Goal: Task Accomplishment & Management: Complete application form

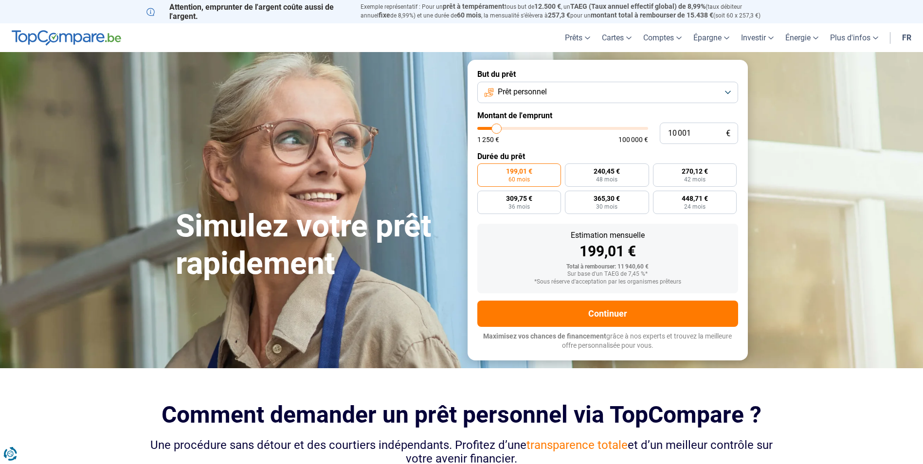
click at [569, 99] on button "Prêt personnel" at bounding box center [607, 92] width 261 height 21
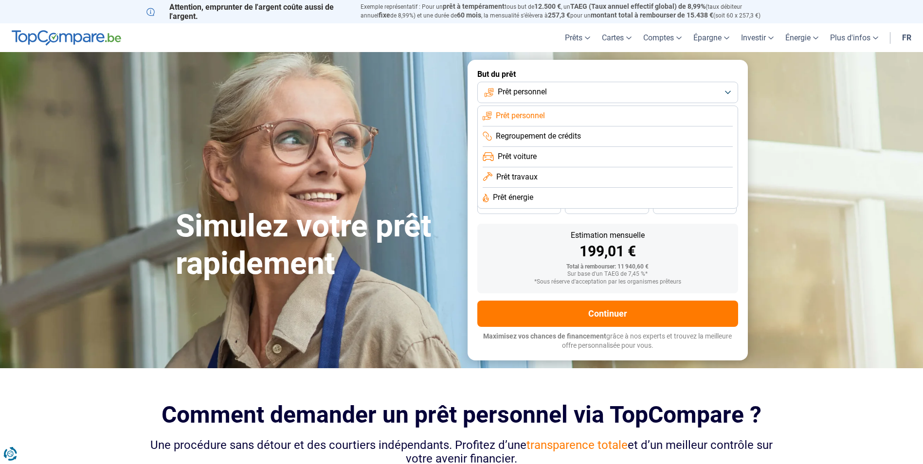
click at [558, 90] on button "Prêt personnel" at bounding box center [607, 92] width 261 height 21
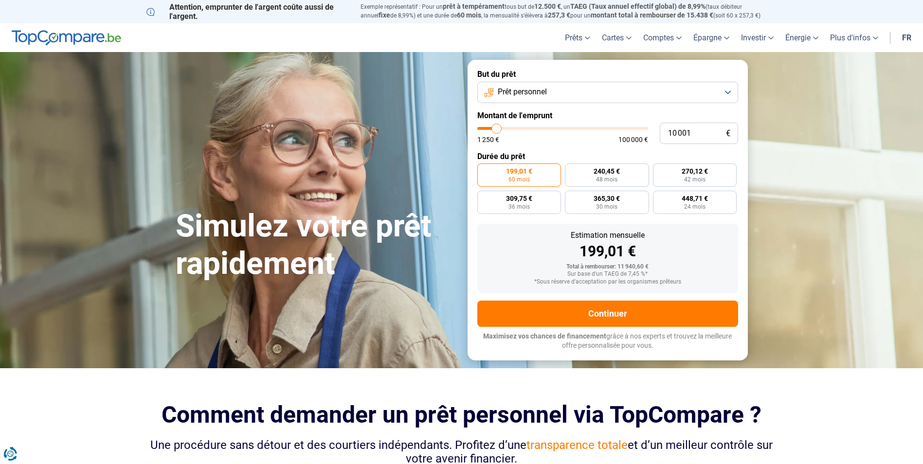
type input "10 250"
type input "10250"
type input "13 000"
type input "13000"
type input "17 000"
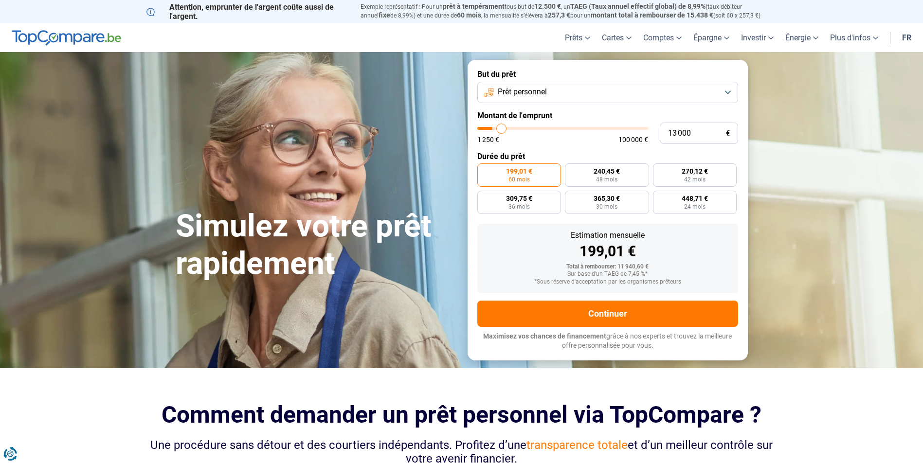
type input "17000"
type input "22 250"
type input "22250"
type input "29 500"
type input "29500"
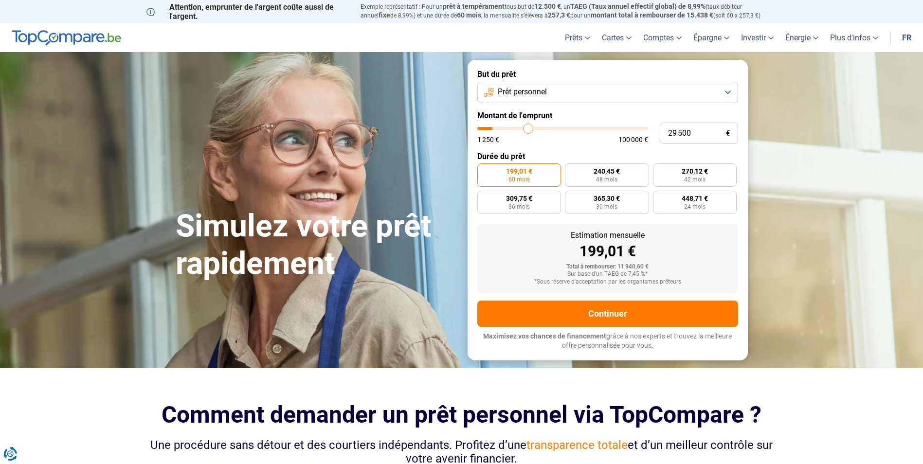
type input "33 250"
type input "33250"
type input "37 750"
type input "37750"
type input "41 500"
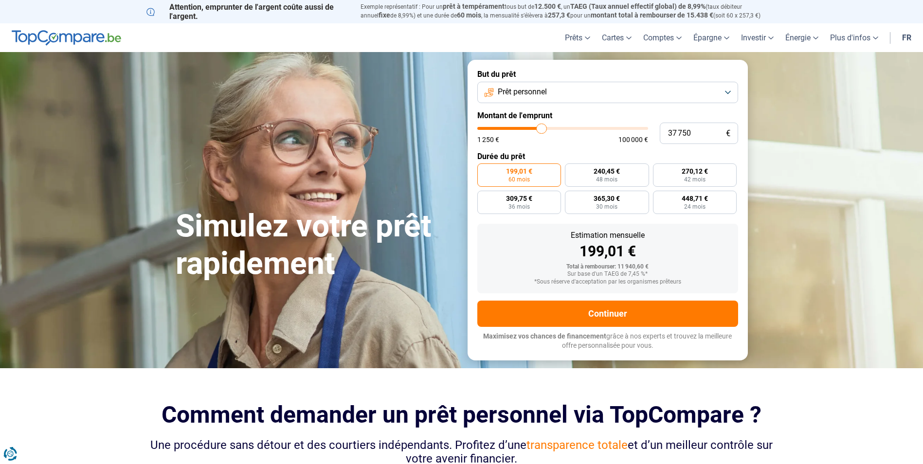
type input "41500"
type input "44 500"
type input "44500"
type input "47 500"
type input "47500"
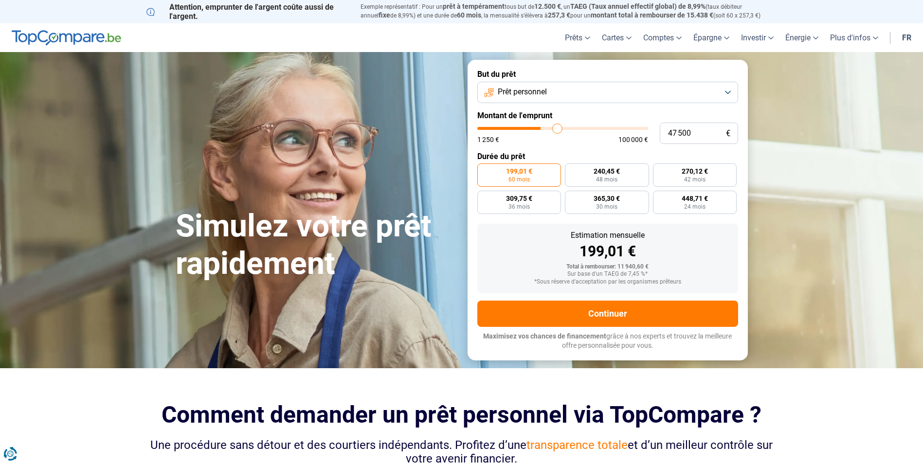
type input "50 000"
type input "50000"
type input "52 500"
type input "52500"
type input "55 500"
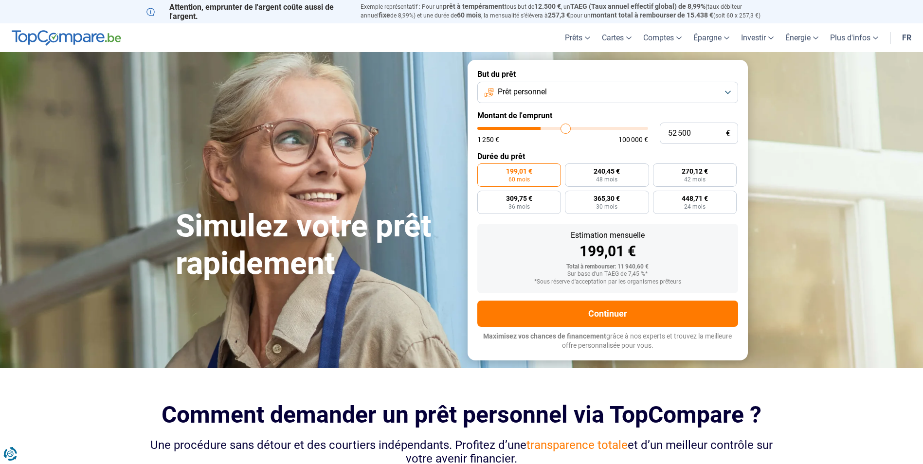
type input "55500"
type input "58 750"
type input "58750"
type input "63 500"
type input "63500"
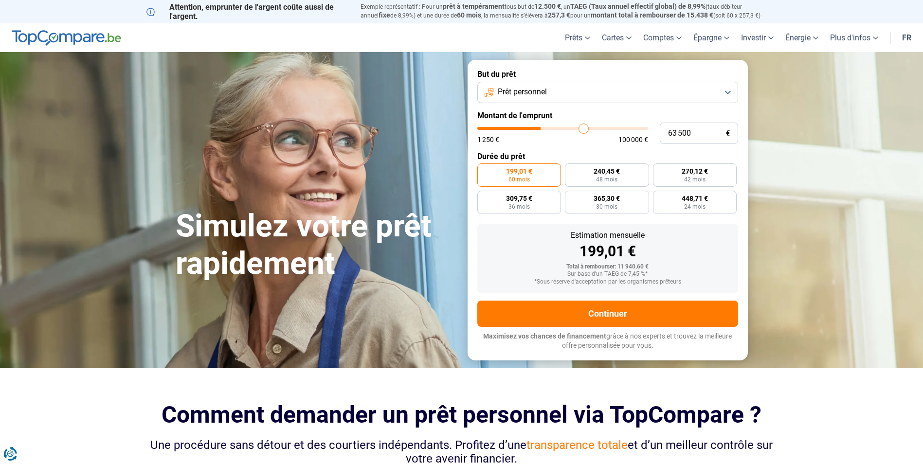
type input "66 750"
type input "66750"
type input "72 000"
type input "72000"
type input "75 000"
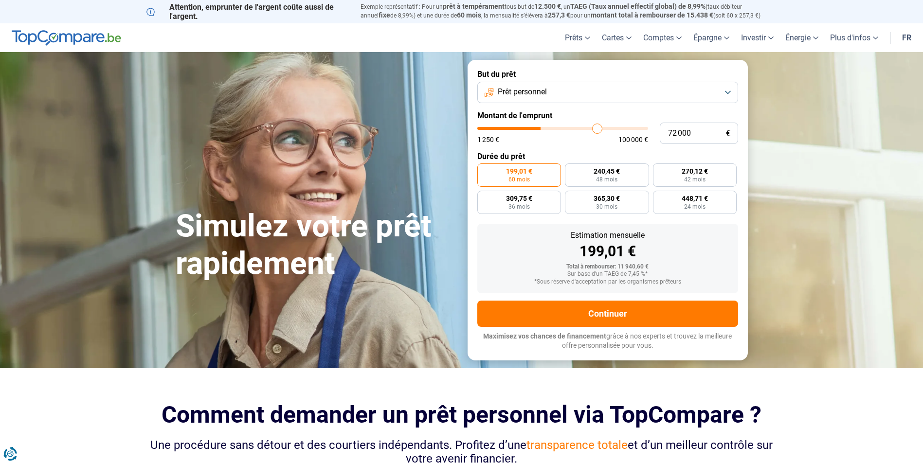
type input "75000"
type input "78 250"
type input "78250"
type input "81 250"
type input "81250"
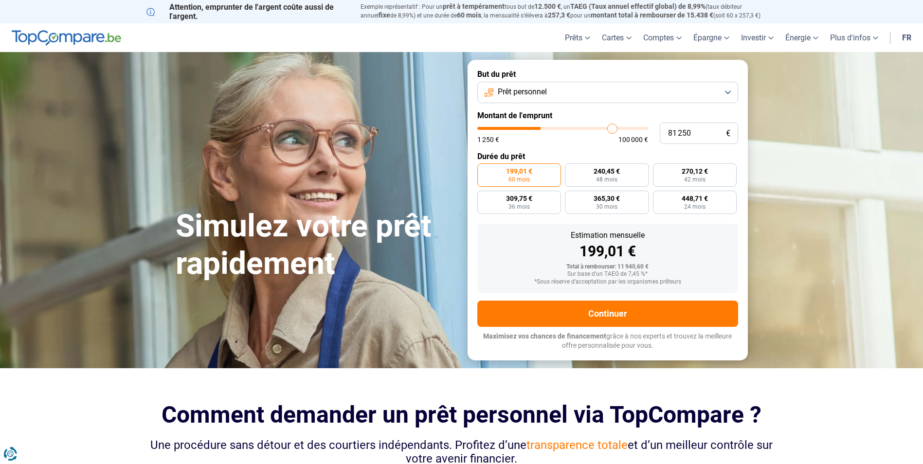
type input "84 250"
type input "84250"
type input "86 750"
type input "86750"
type input "88 500"
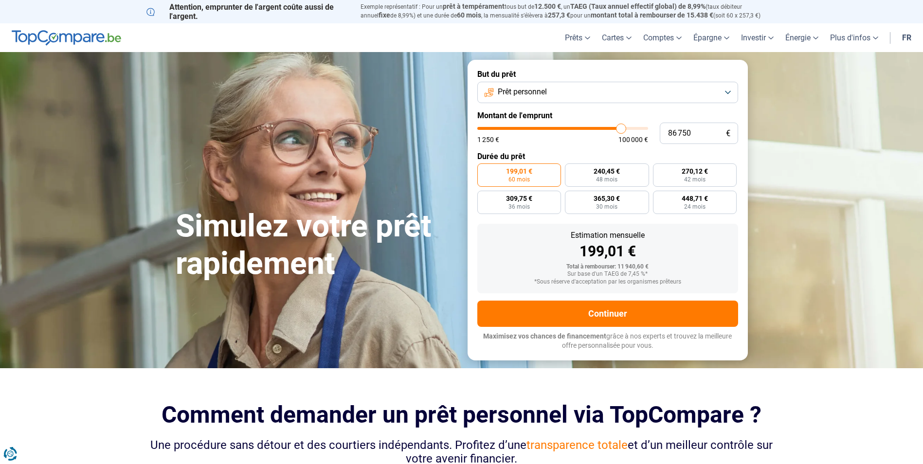
type input "88500"
type input "91 250"
type input "91250"
type input "93 500"
type input "93500"
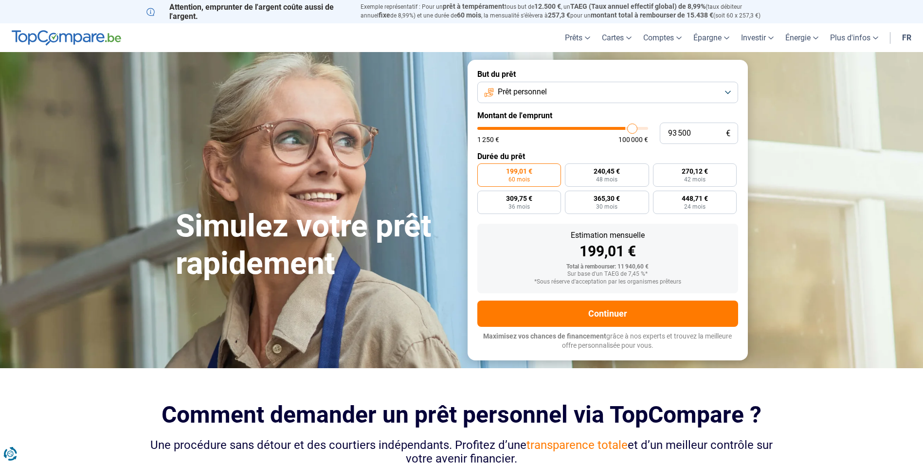
type input "96 250"
type input "96250"
type input "98 750"
type input "98750"
type input "100 000"
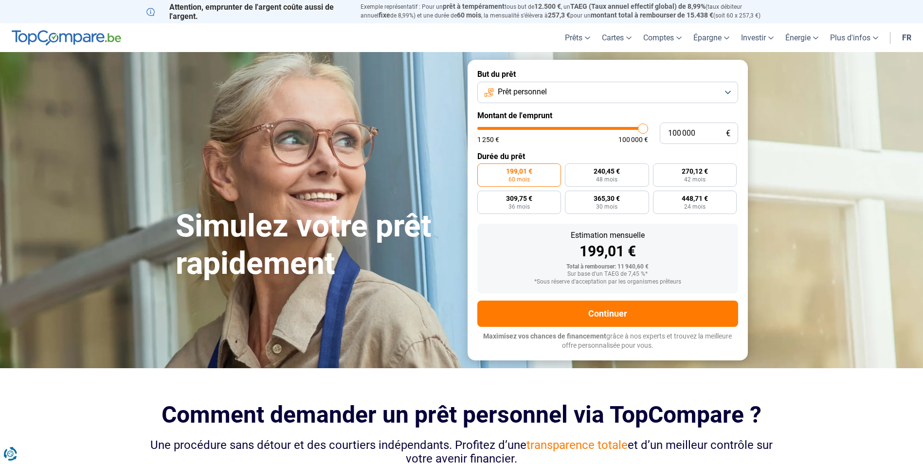
drag, startPoint x: 496, startPoint y: 126, endPoint x: 656, endPoint y: 128, distance: 160.5
type input "100000"
click at [648, 128] on input "range" at bounding box center [562, 128] width 171 height 3
radio input "false"
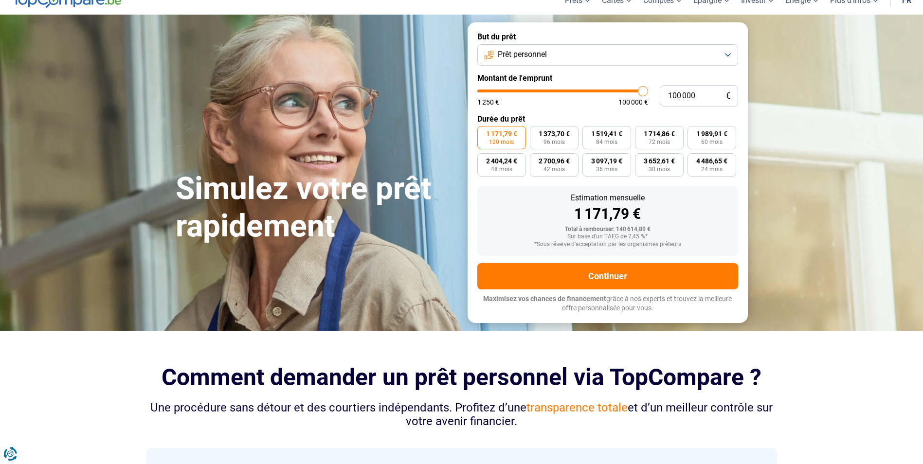
scroll to position [97, 0]
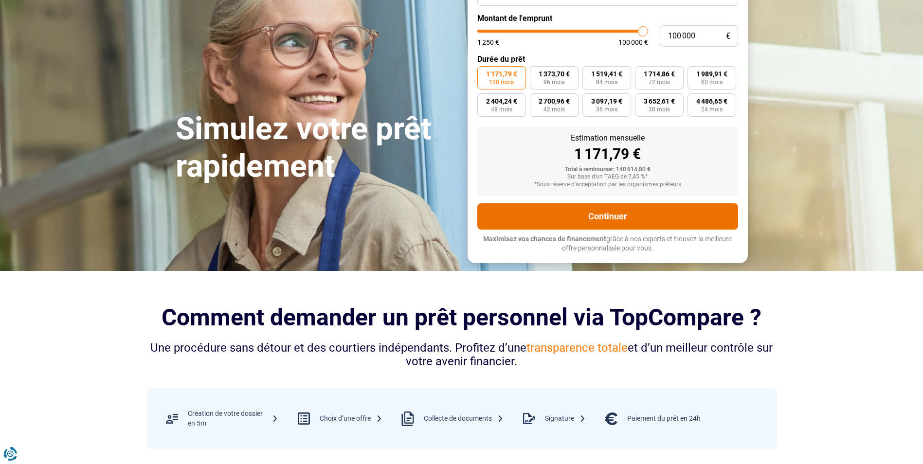
click at [655, 223] on button "Continuer" at bounding box center [607, 216] width 261 height 26
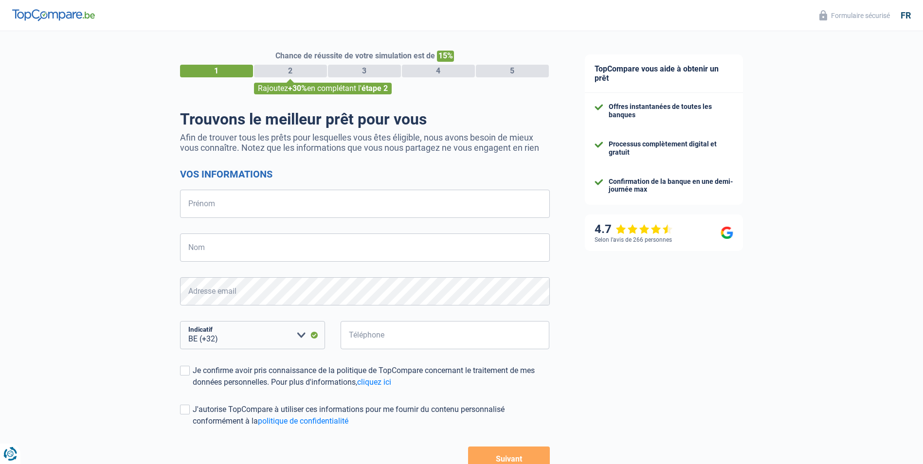
select select "32"
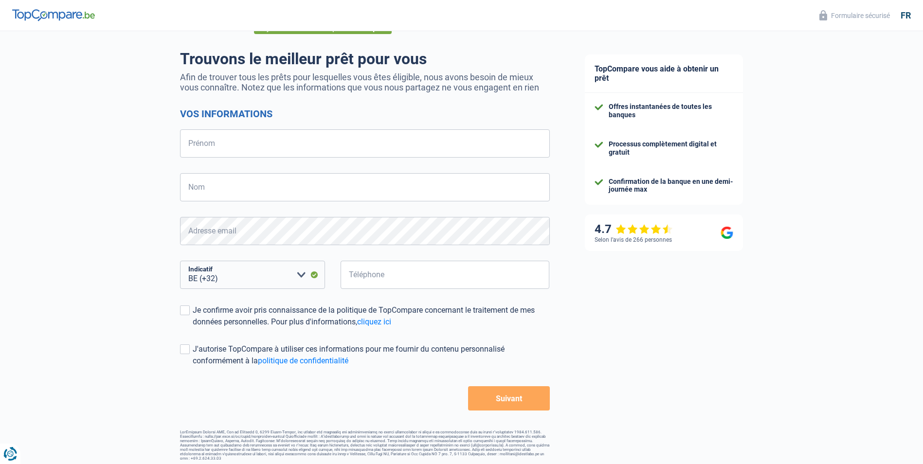
scroll to position [64, 0]
